Goal: Task Accomplishment & Management: Manage account settings

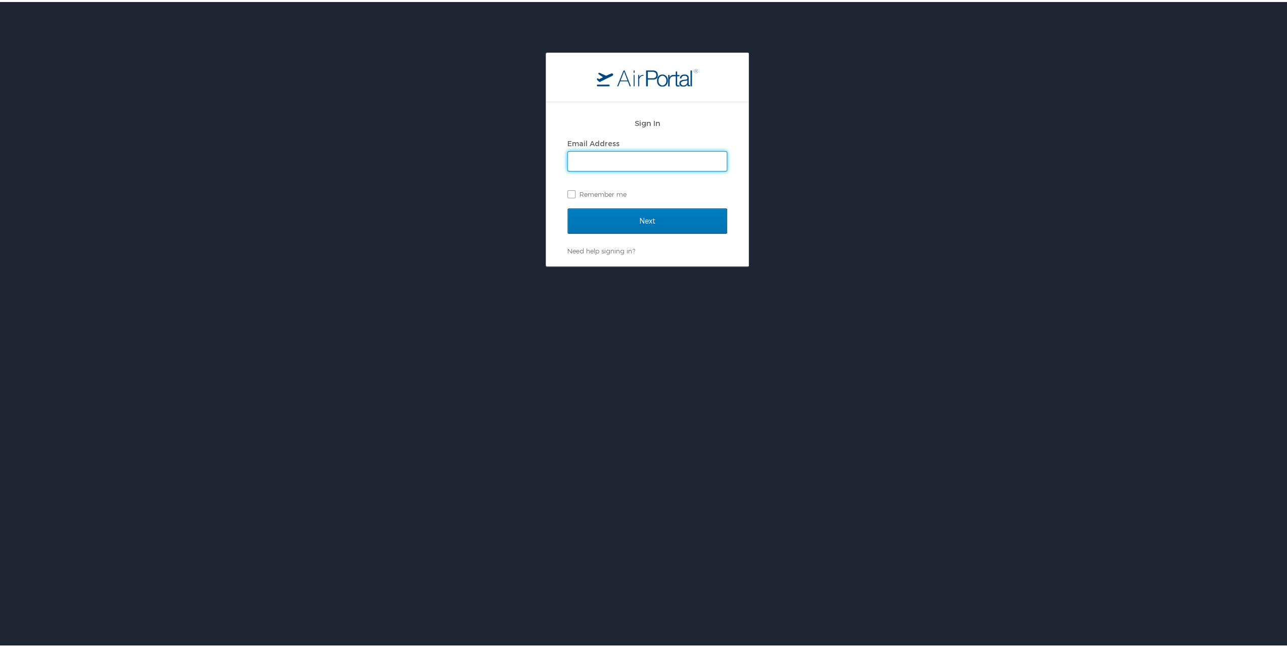
type input "[EMAIL_ADDRESS][DOMAIN_NAME]"
click at [633, 222] on input "Next" at bounding box center [647, 218] width 160 height 25
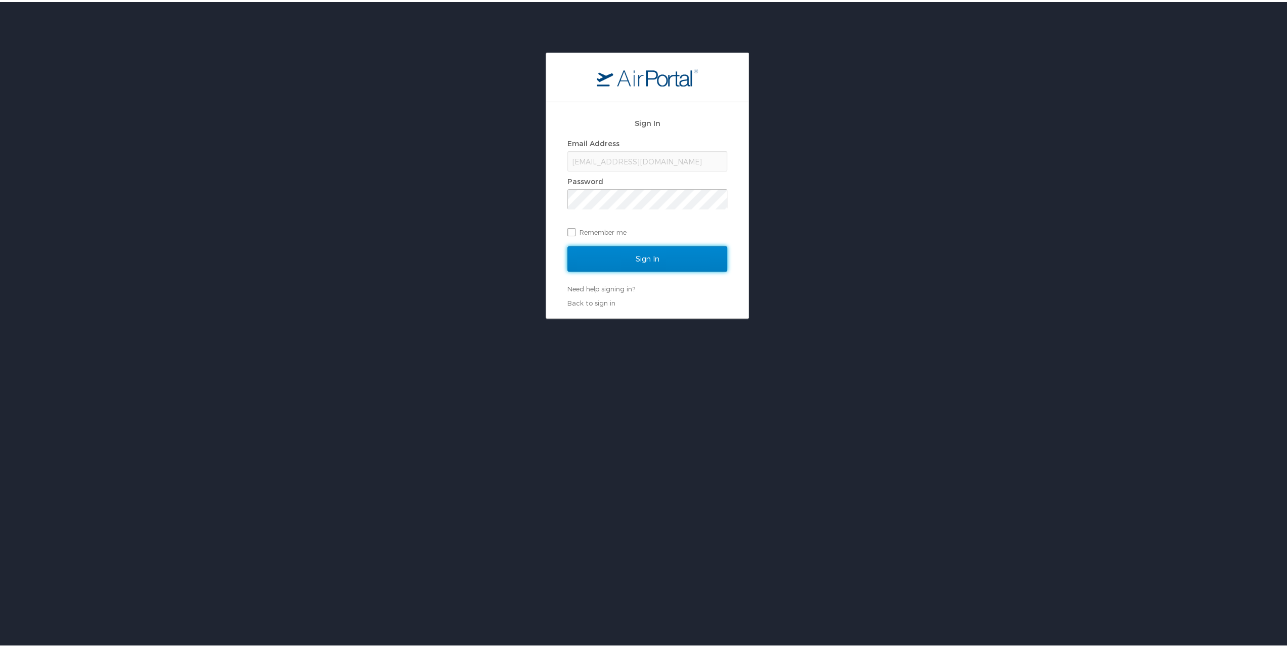
click at [678, 254] on input "Sign In" at bounding box center [647, 256] width 160 height 25
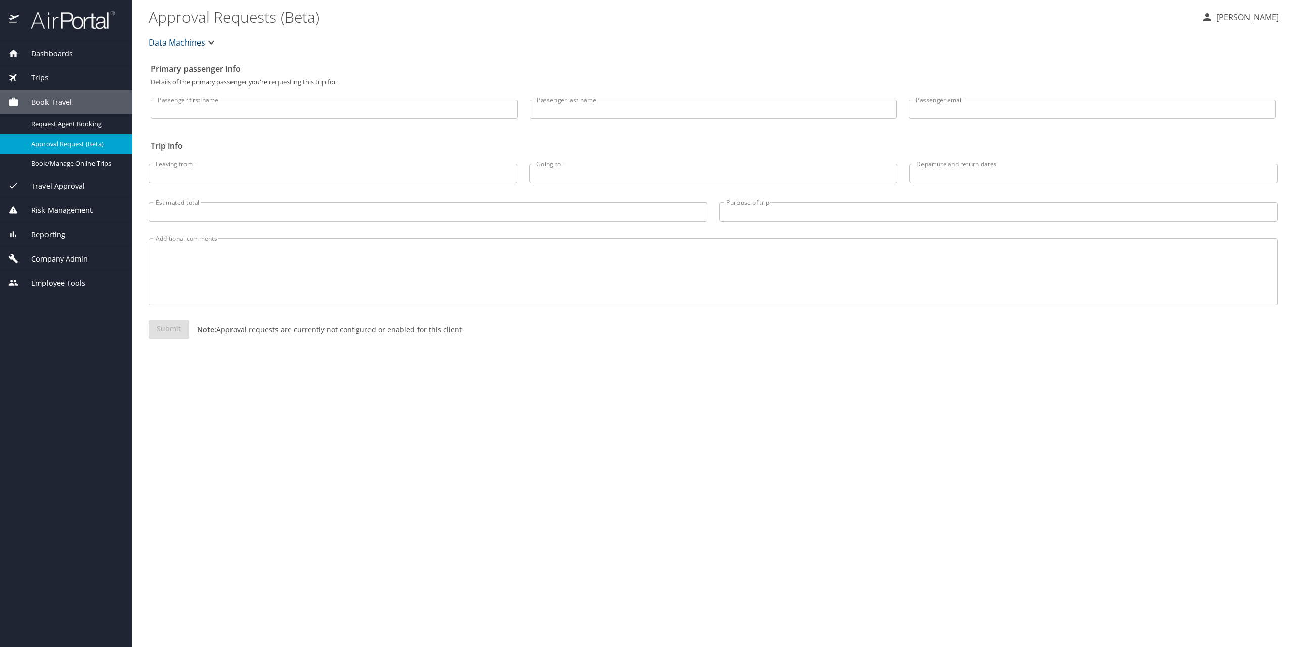
click at [71, 260] on span "Company Admin" at bounding box center [53, 258] width 69 height 11
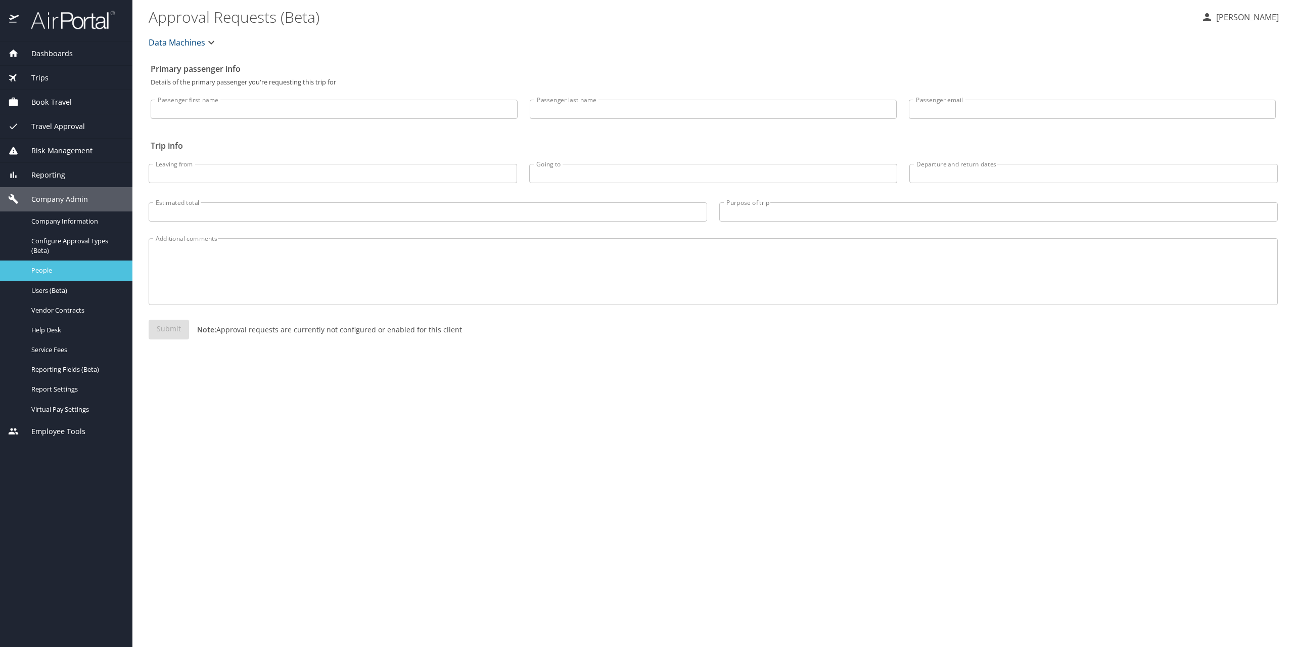
click at [42, 268] on span "People" at bounding box center [75, 270] width 89 height 10
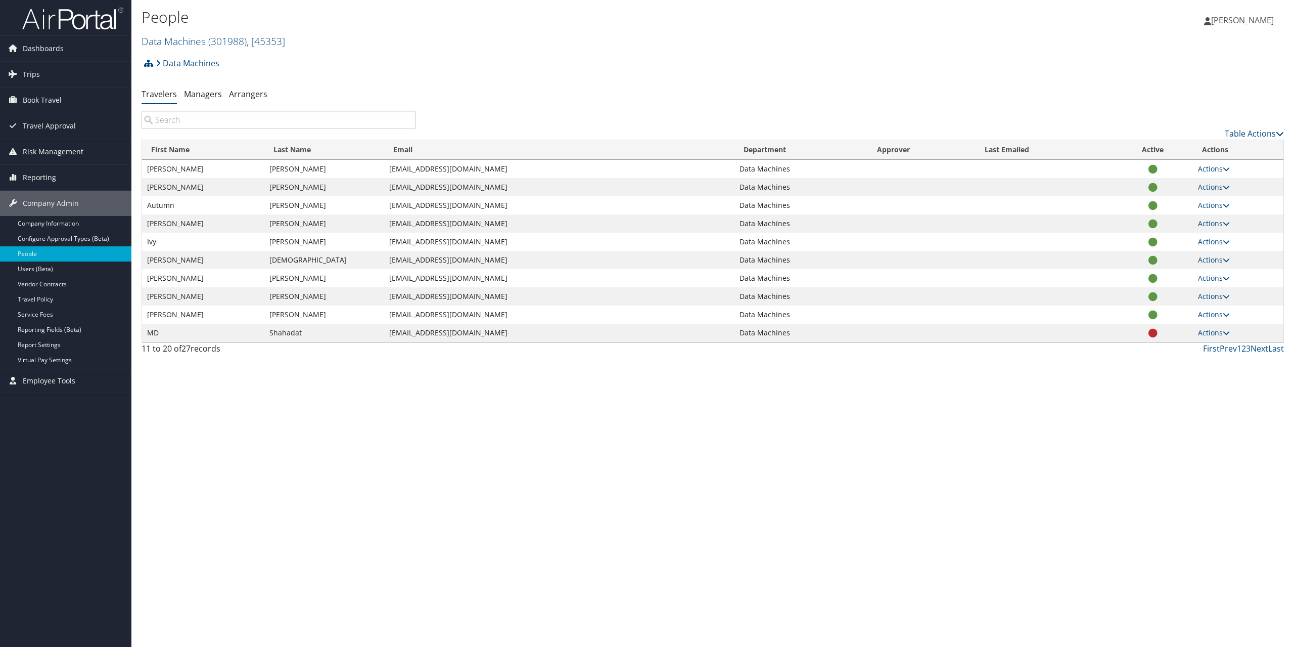
click at [255, 113] on input "search" at bounding box center [279, 120] width 274 height 18
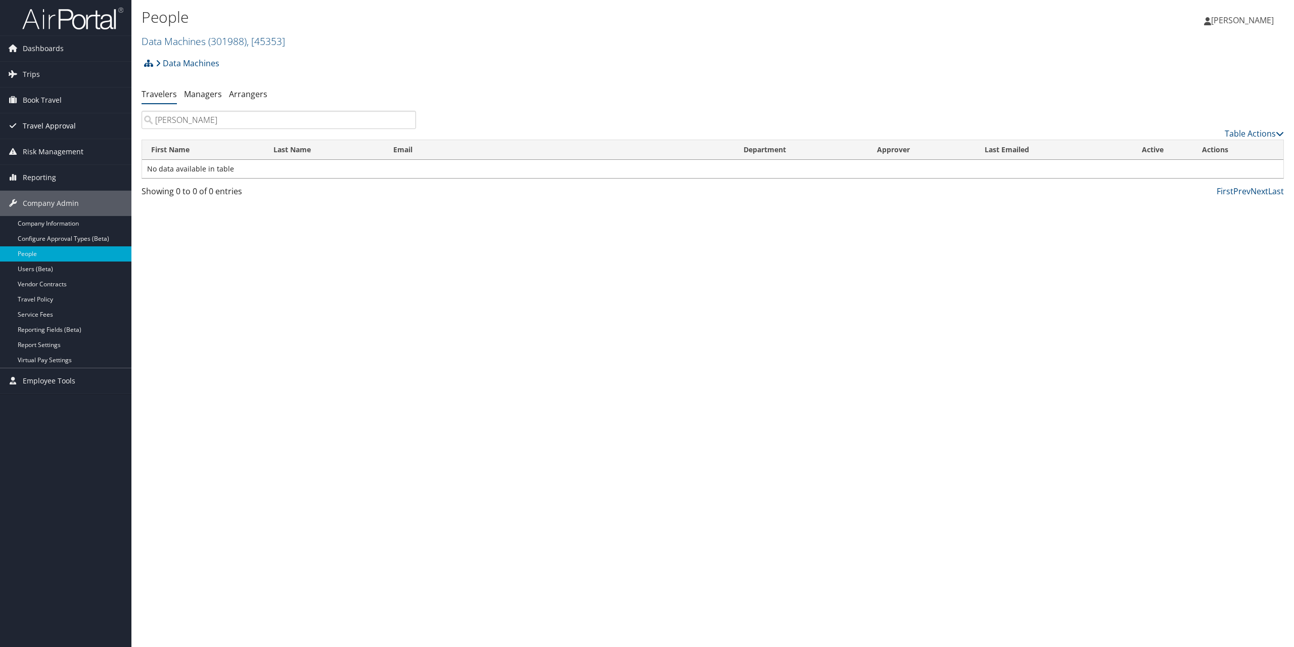
drag, startPoint x: 189, startPoint y: 119, endPoint x: 128, endPoint y: 114, distance: 60.9
click at [128, 114] on div "Dashboards AirPortal 360™ (Manager) My Travel Dashboard Trips Airtinerary® Look…" at bounding box center [647, 323] width 1294 height 647
type input "sean"
click at [144, 96] on link "Travelers" at bounding box center [159, 93] width 35 height 11
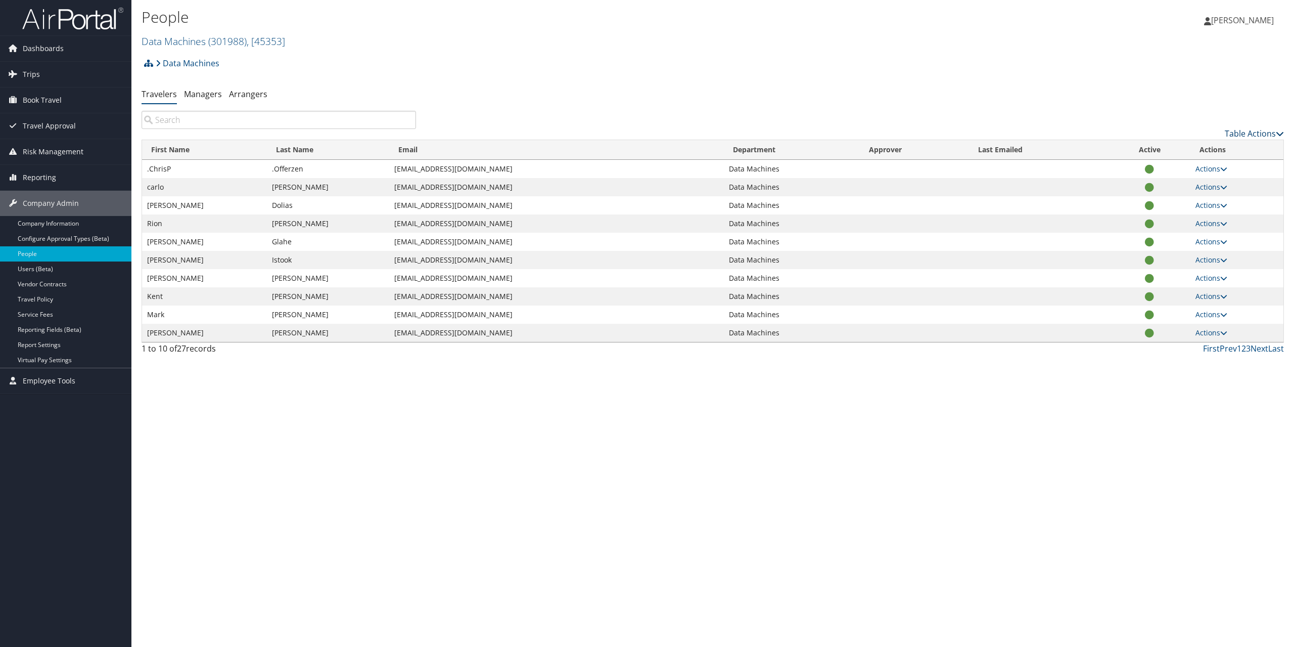
click at [1262, 132] on link "Table Actions" at bounding box center [1254, 133] width 59 height 11
click at [1110, 93] on div at bounding box center [647, 323] width 1294 height 647
click at [1256, 352] on link "Next" at bounding box center [1260, 348] width 18 height 11
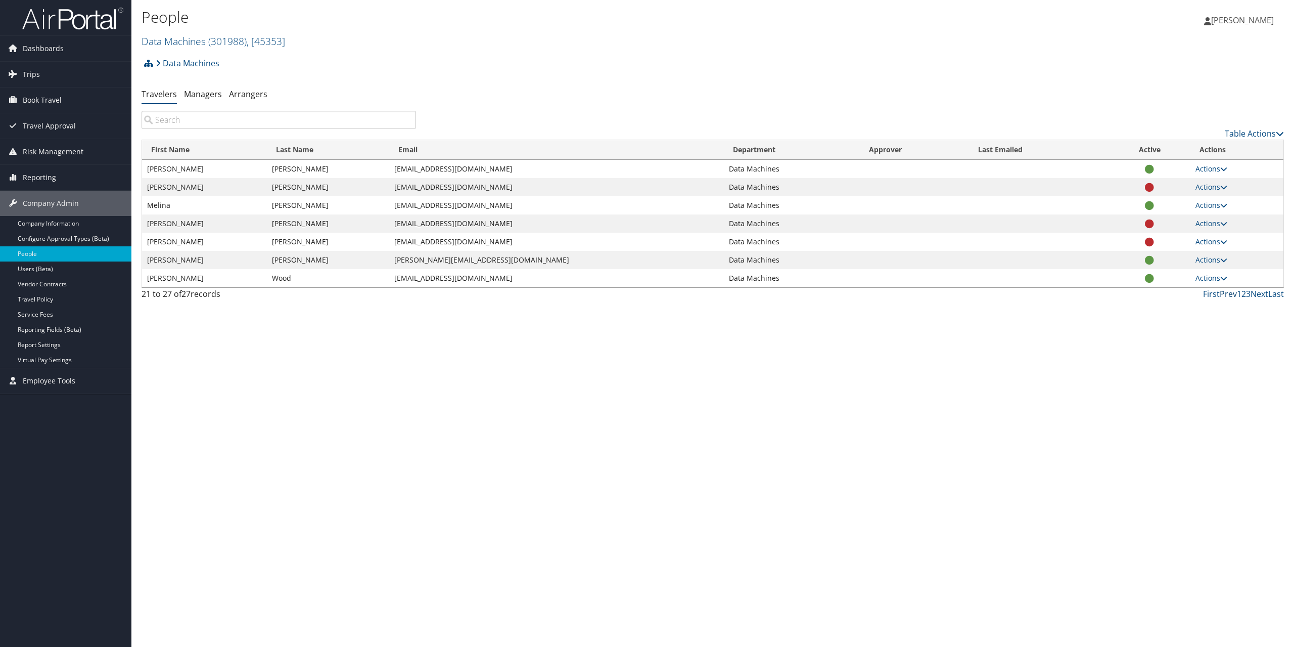
click at [1228, 291] on link "Prev" at bounding box center [1228, 293] width 17 height 11
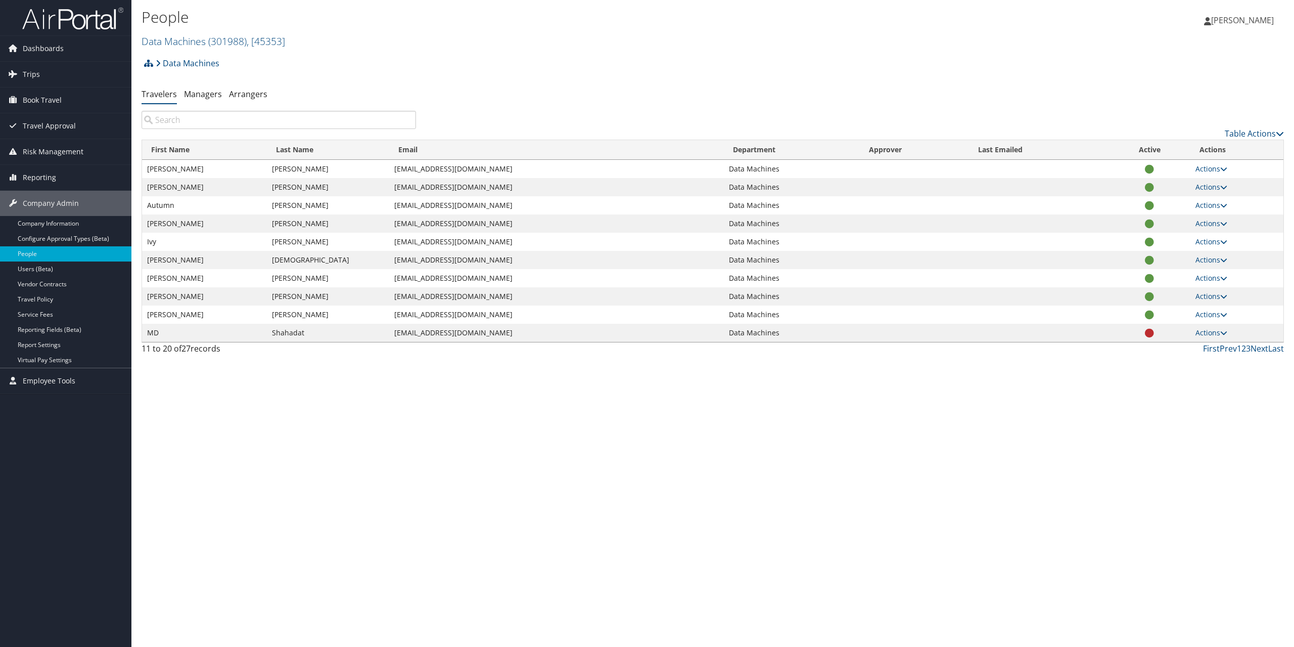
click at [1227, 291] on link "Actions" at bounding box center [1212, 296] width 32 height 10
drag, startPoint x: 1242, startPoint y: 404, endPoint x: 1231, endPoint y: 377, distance: 28.6
click at [1242, 403] on div "People Data Machines ( 301988 ) , [ 45353 ] Data Machines, [45353] [PERSON_NAME…" at bounding box center [712, 323] width 1163 height 647
click at [1210, 347] on link "First" at bounding box center [1211, 348] width 17 height 11
